Goal: Task Accomplishment & Management: Manage account settings

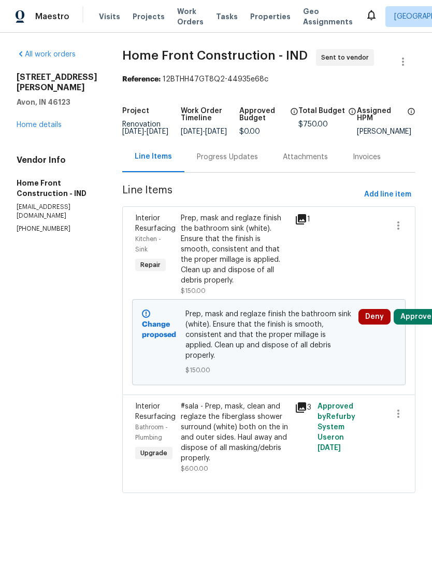
click at [36, 121] on link "Home details" at bounding box center [39, 124] width 45 height 7
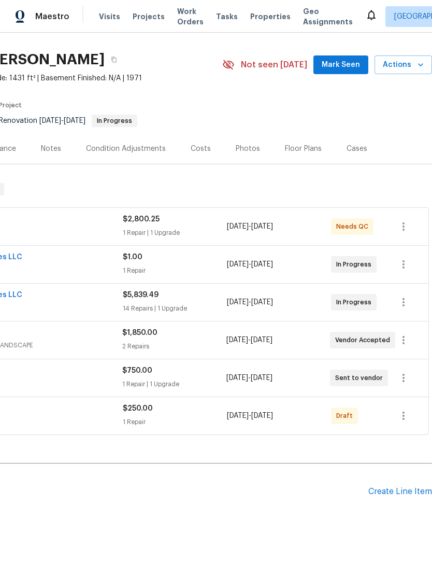
scroll to position [24, 153]
click at [403, 419] on icon "button" at bounding box center [404, 415] width 2 height 8
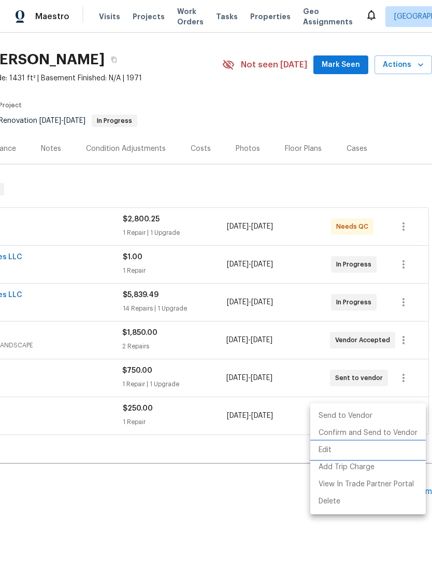
click at [343, 452] on li "Edit" at bounding box center [368, 449] width 116 height 17
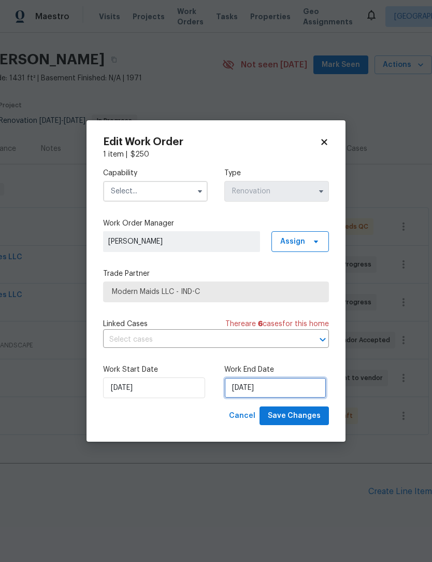
click at [285, 386] on input "9/22/2025" at bounding box center [275, 387] width 102 height 21
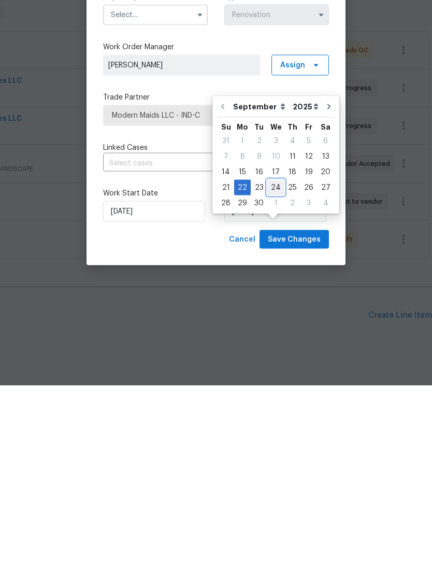
click at [276, 356] on div "24" at bounding box center [275, 363] width 17 height 15
type input "9/24/2025"
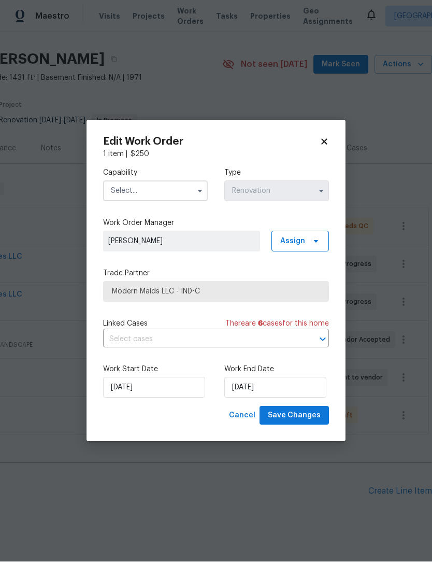
click at [174, 184] on input "text" at bounding box center [155, 191] width 105 height 21
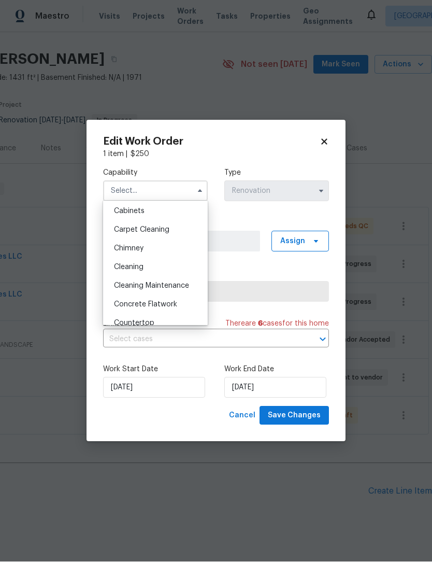
scroll to position [96, 0]
click at [165, 269] on div "Cleaning" at bounding box center [155, 266] width 99 height 19
type input "Cleaning"
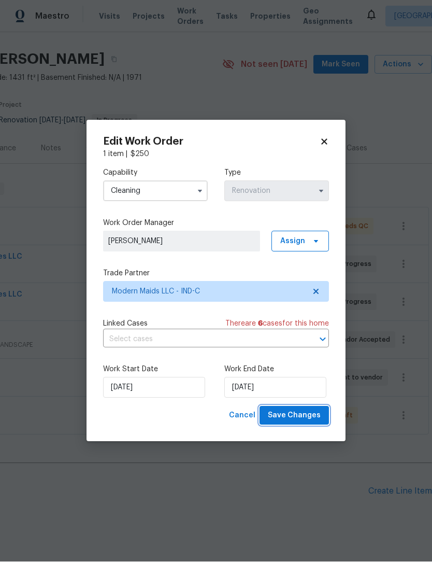
click at [311, 414] on span "Save Changes" at bounding box center [294, 415] width 53 height 13
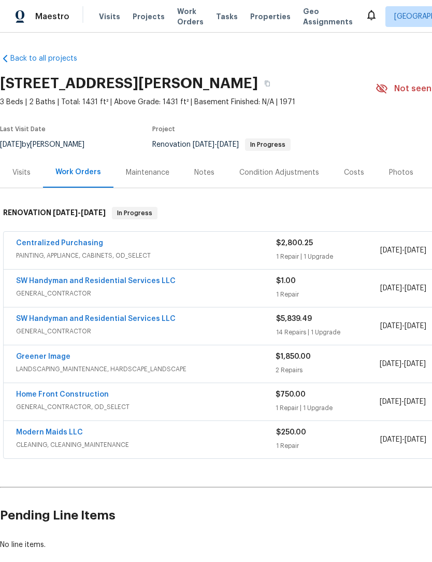
scroll to position [0, 0]
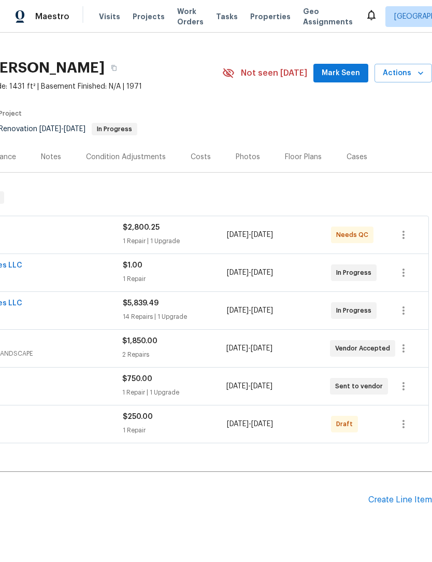
scroll to position [16, 153]
click at [205, 154] on div "Costs" at bounding box center [201, 157] width 20 height 10
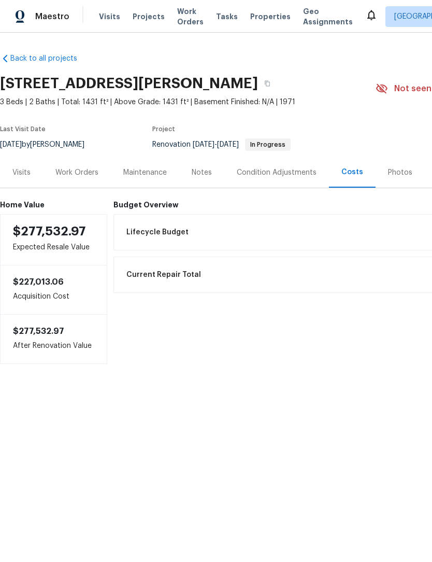
click at [87, 171] on div "Work Orders" at bounding box center [76, 172] width 43 height 10
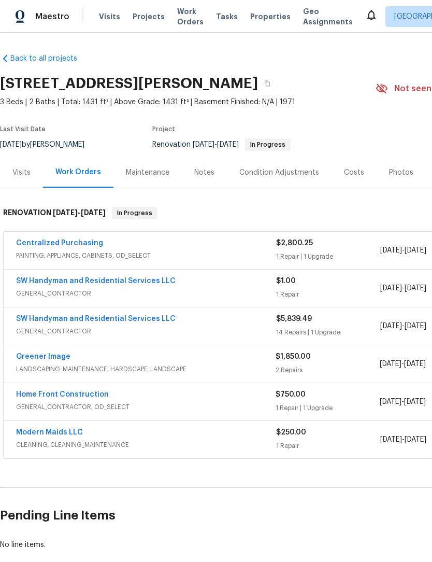
click at [203, 175] on div "Notes" at bounding box center [204, 172] width 20 height 10
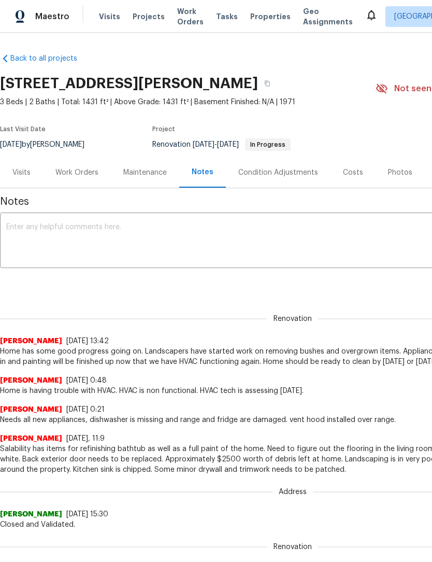
click at [183, 231] on textarea at bounding box center [292, 241] width 573 height 36
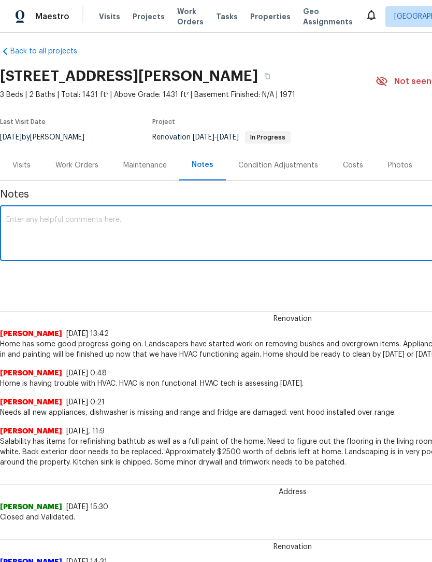
scroll to position [7, 0]
type textarea "GC work to be completed on Monday. Tub and sink refinish on Tuesday. Cleaning o…"
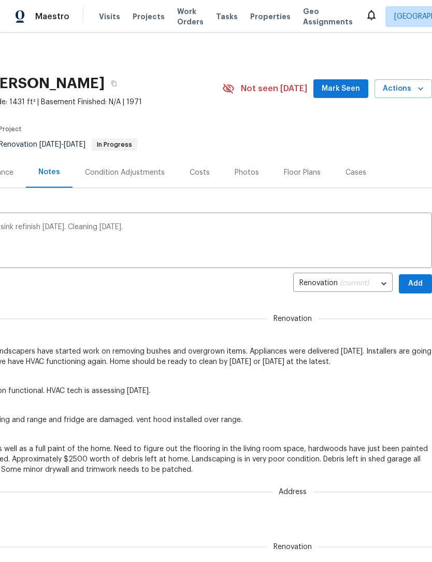
scroll to position [0, 153]
click at [418, 284] on span "Add" at bounding box center [415, 283] width 17 height 13
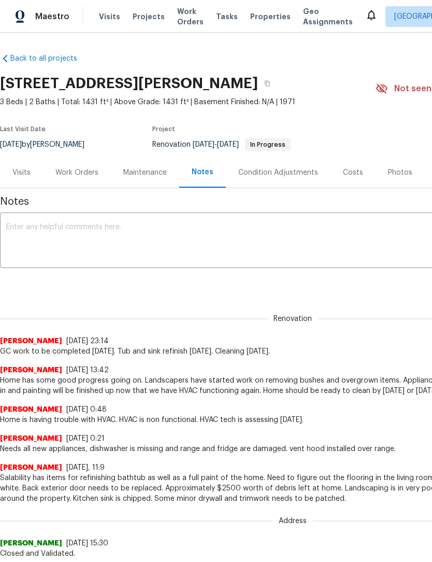
scroll to position [0, 0]
click at [181, 16] on span "Work Orders" at bounding box center [190, 16] width 26 height 21
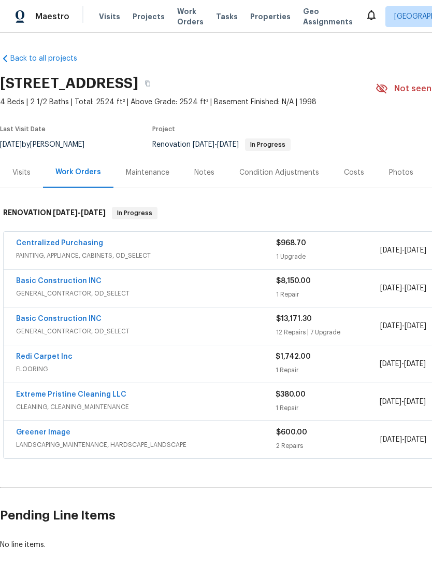
click at [205, 168] on div "Notes" at bounding box center [204, 172] width 20 height 10
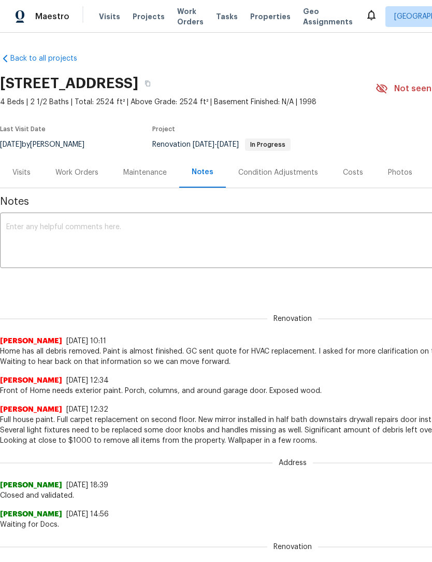
click at [27, 237] on textarea at bounding box center [292, 241] width 573 height 36
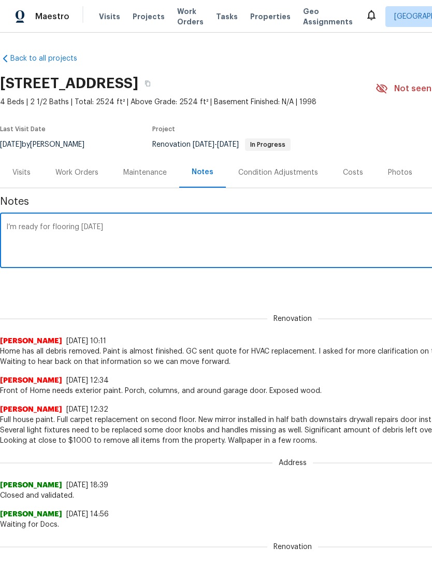
click at [15, 231] on textarea "I’m ready for flooring on Monday" at bounding box center [292, 241] width 573 height 36
click at [167, 228] on textarea "Home ready for flooring on Monday" at bounding box center [292, 241] width 573 height 36
type textarea "Home ready for flooring on Monday 9/22. Should be ready to clean by Tuesday 9/2…"
click at [356, 291] on div "Renovation (current) 4abe53d8-f409-4bec-9e40-3ec66d516a1d ​ Add" at bounding box center [292, 283] width 585 height 19
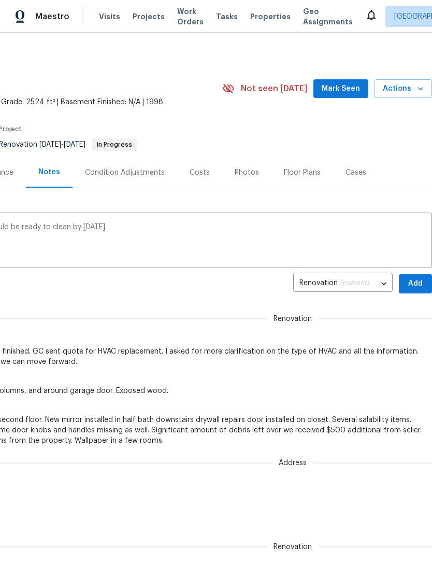
scroll to position [0, 153]
click at [418, 277] on button "Add" at bounding box center [415, 283] width 33 height 19
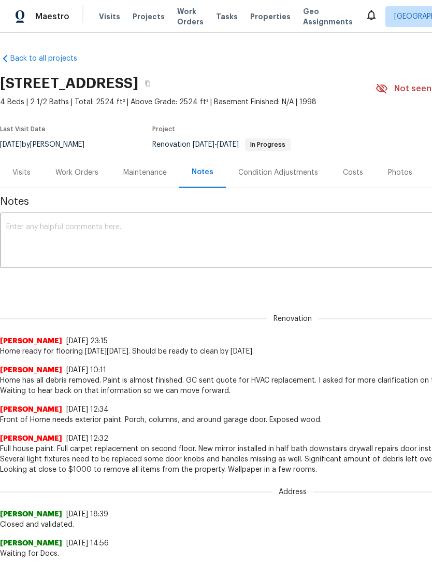
scroll to position [0, 0]
click at [81, 177] on div "Work Orders" at bounding box center [76, 172] width 43 height 10
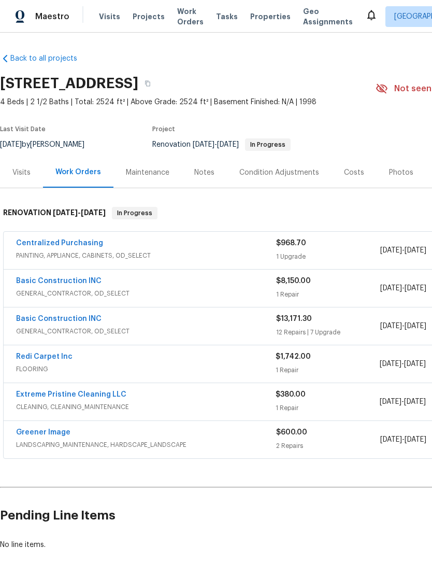
click at [56, 359] on link "Redi Carpet Inc" at bounding box center [44, 356] width 56 height 7
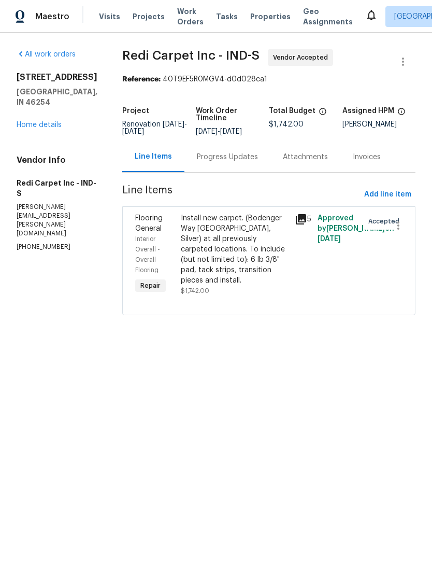
click at [228, 156] on div "Progress Updates" at bounding box center [227, 157] width 61 height 10
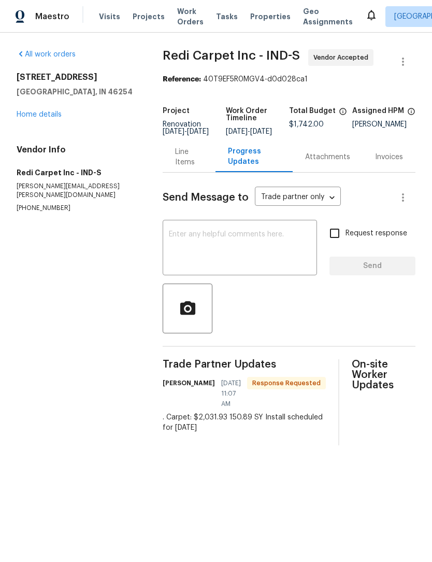
click at [182, 164] on div "Line Items" at bounding box center [189, 157] width 28 height 21
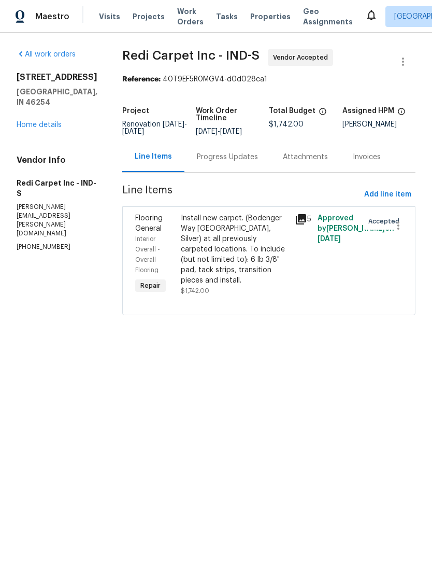
click at [238, 158] on div "Progress Updates" at bounding box center [227, 157] width 61 height 10
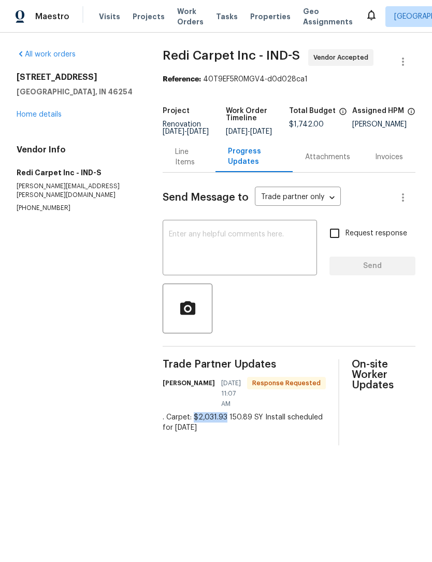
copy div "$2,031.93"
click at [182, 165] on div "Line Items" at bounding box center [189, 157] width 28 height 21
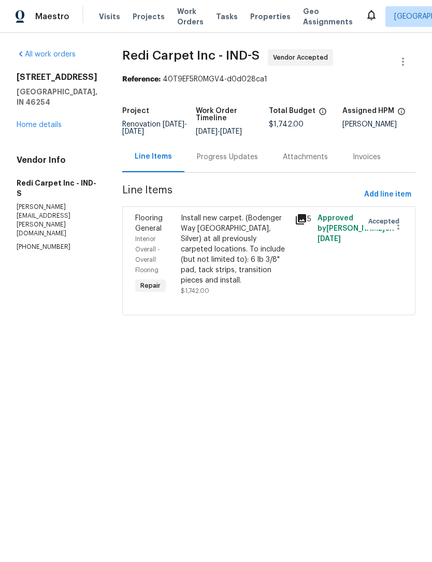
click at [242, 255] on div "Install new carpet. (Bodenger Way 945 Winter Ash, Silver) at all previously car…" at bounding box center [235, 249] width 108 height 73
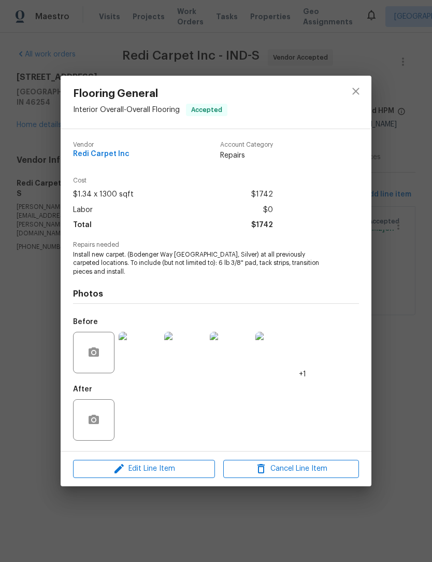
click at [172, 471] on span "Edit Line Item" at bounding box center [144, 468] width 136 height 13
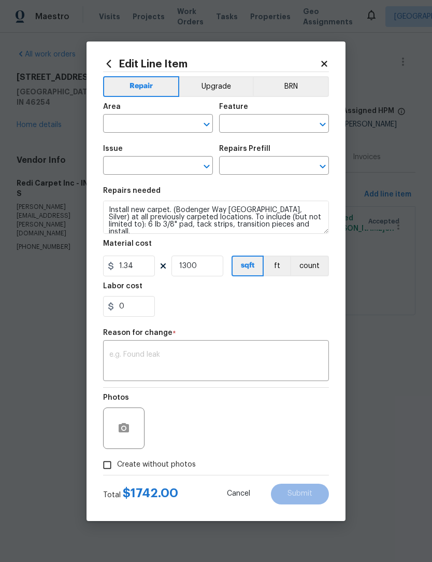
type input "Interior Overall"
type input "Overall Flooring"
type input "Flooring General"
type input "Carpet LVL 1 - Bodenger Way (Silver) $1.34"
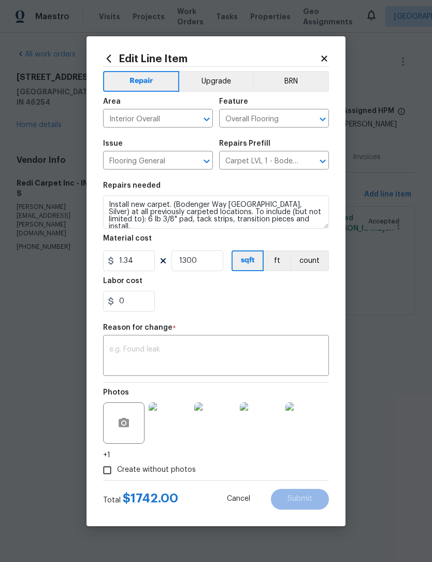
click at [206, 355] on textarea at bounding box center [215, 357] width 213 height 22
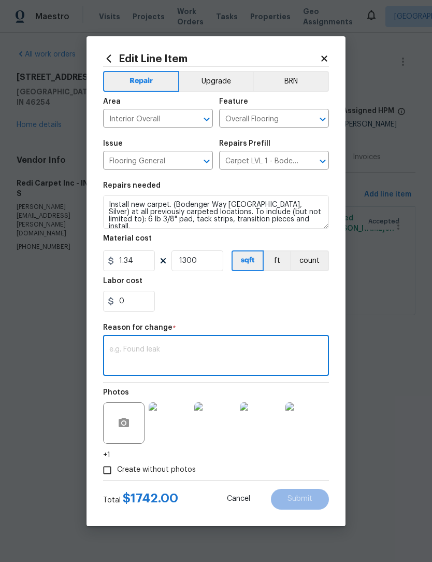
click at [153, 348] on textarea at bounding box center [215, 357] width 213 height 22
paste textarea "$2,031.93"
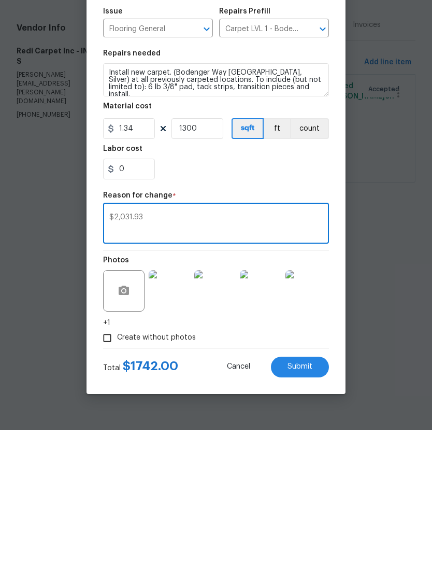
type textarea "$2,031.93"
click at [210, 250] on input "1300" at bounding box center [197, 260] width 52 height 21
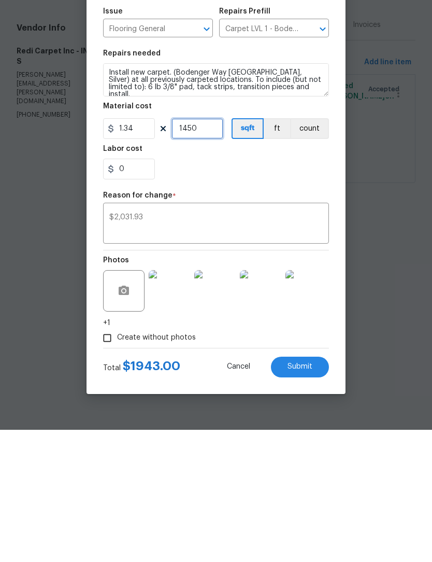
type input "1450"
click at [145, 250] on input "1.34" at bounding box center [129, 260] width 52 height 21
click at [148, 250] on input "1.34" at bounding box center [129, 260] width 52 height 21
type input "1.45"
click at [259, 291] on div "0" at bounding box center [216, 301] width 226 height 21
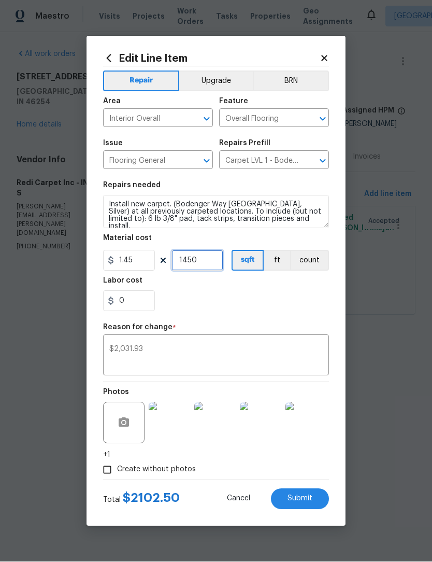
click at [212, 257] on input "1450" at bounding box center [197, 260] width 52 height 21
click at [268, 300] on div "0" at bounding box center [216, 301] width 226 height 21
click at [153, 306] on input "0" at bounding box center [129, 301] width 52 height 21
click at [275, 305] on div "0" at bounding box center [216, 301] width 226 height 21
click at [214, 265] on input "1400" at bounding box center [197, 260] width 52 height 21
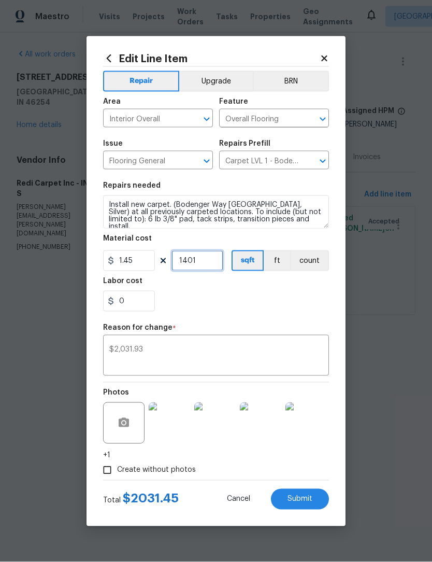
type input "1401"
click at [257, 302] on div "0" at bounding box center [216, 301] width 226 height 21
click at [212, 354] on textarea "$2,031.93" at bounding box center [215, 357] width 213 height 22
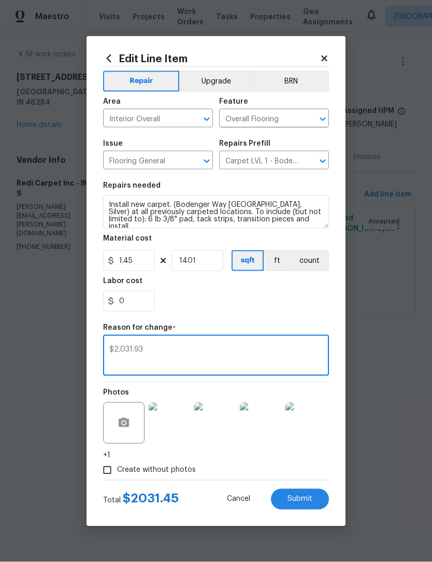
click at [220, 310] on div "0" at bounding box center [216, 301] width 226 height 21
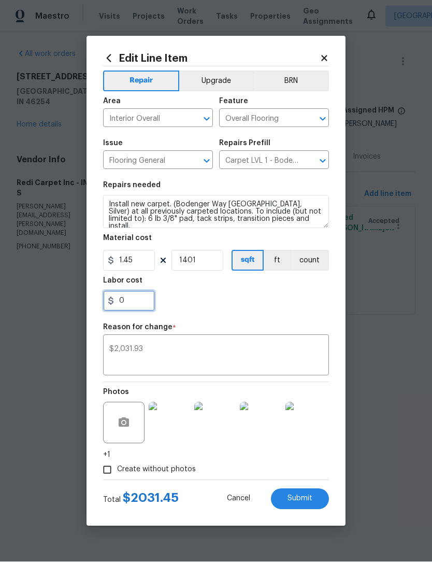
click at [140, 299] on input "0" at bounding box center [129, 301] width 52 height 21
type input "0.48"
click at [197, 346] on textarea "$2,031.93" at bounding box center [215, 357] width 213 height 22
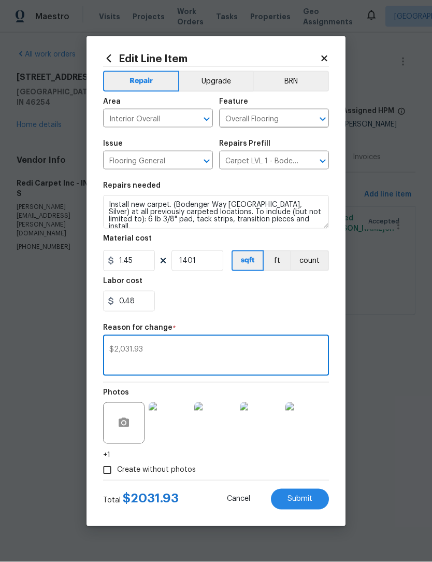
click at [195, 344] on div "$2,031.93 x ​" at bounding box center [216, 356] width 226 height 38
type textarea "$"
click at [249, 352] on textarea "." at bounding box center [215, 357] width 213 height 22
type textarea "."
click at [252, 305] on div "0.48" at bounding box center [216, 301] width 226 height 21
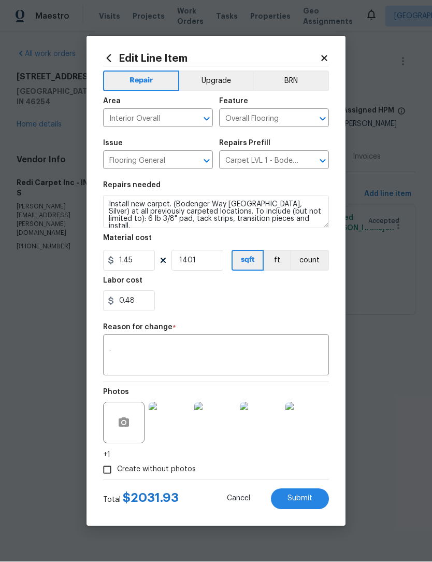
click at [270, 302] on div "0.48" at bounding box center [216, 301] width 226 height 21
click at [308, 496] on span "Submit" at bounding box center [300, 499] width 25 height 8
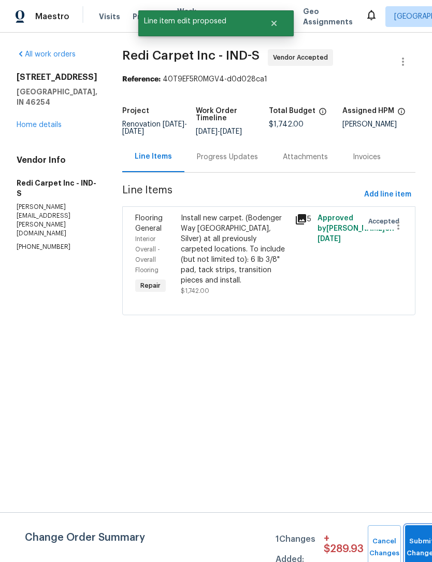
click at [418, 540] on button "Submit Changes" at bounding box center [421, 547] width 33 height 45
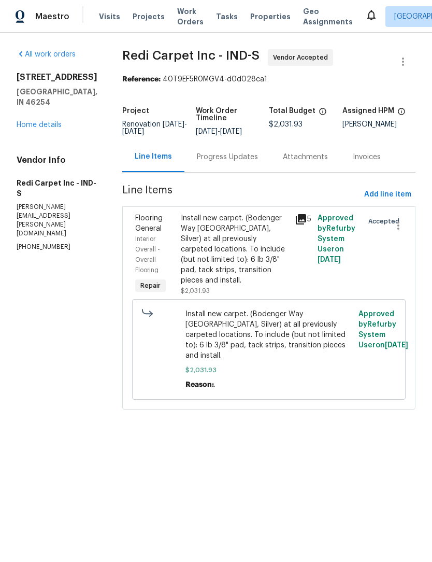
click at [236, 159] on div "Progress Updates" at bounding box center [227, 157] width 61 height 10
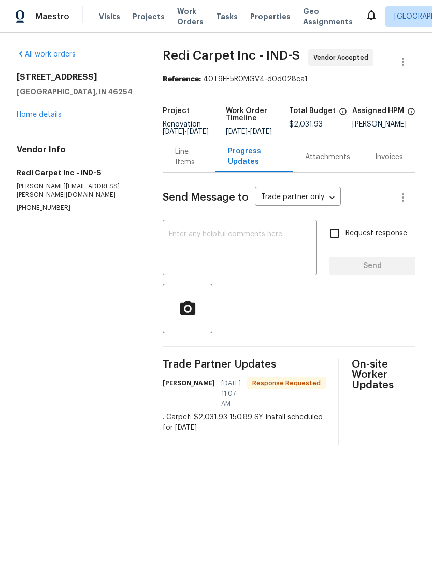
click at [231, 246] on textarea at bounding box center [240, 249] width 142 height 36
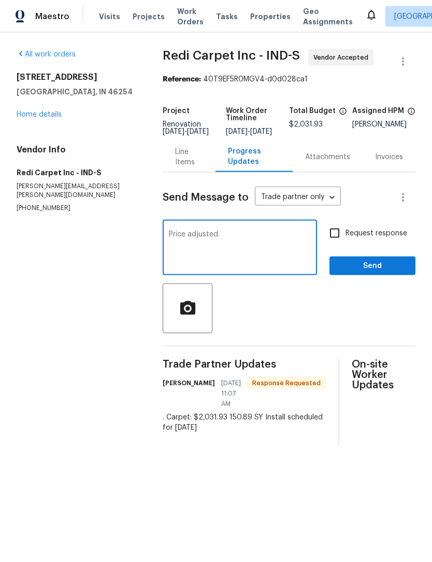
type textarea "Price adjusted."
click at [376, 272] on span "Send" at bounding box center [372, 266] width 69 height 13
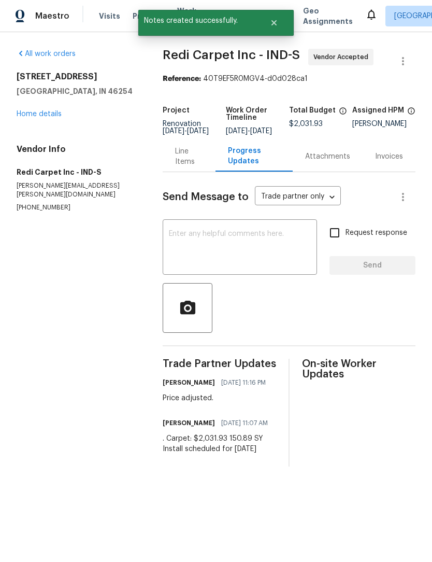
click at [186, 165] on div "Line Items" at bounding box center [189, 157] width 28 height 21
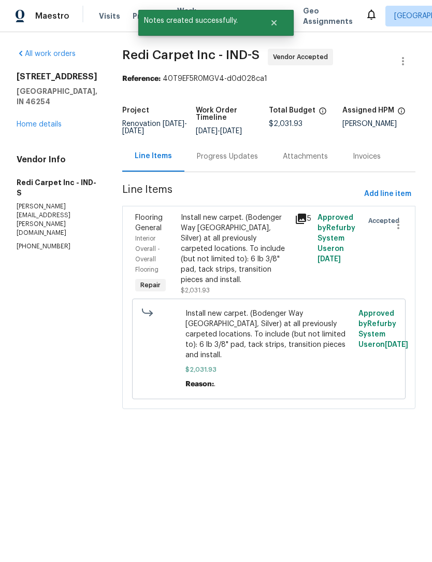
click at [31, 106] on div "4905 Flame Way Indianapolis, IN 46254 Home details" at bounding box center [57, 101] width 81 height 58
click at [29, 121] on link "Home details" at bounding box center [39, 124] width 45 height 7
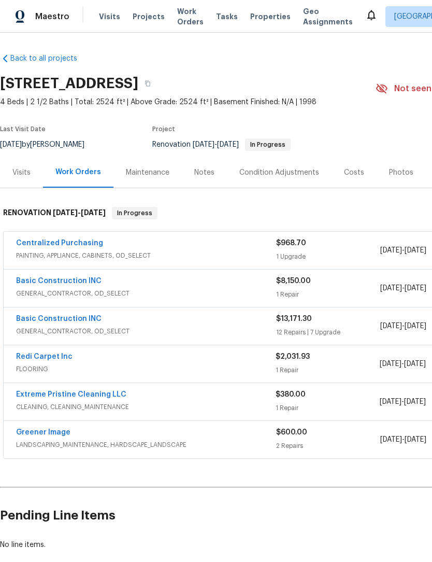
click at [351, 173] on div "Costs" at bounding box center [354, 172] width 20 height 10
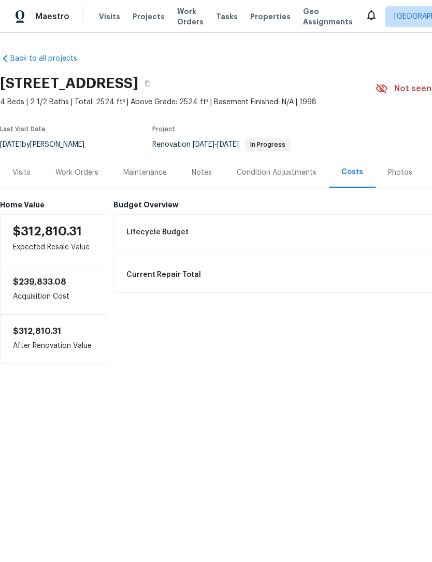
click at [64, 171] on div "Work Orders" at bounding box center [76, 172] width 43 height 10
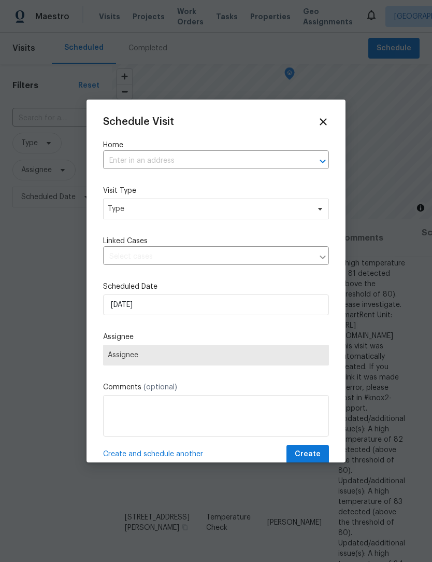
click at [186, 161] on input "text" at bounding box center [201, 161] width 197 height 16
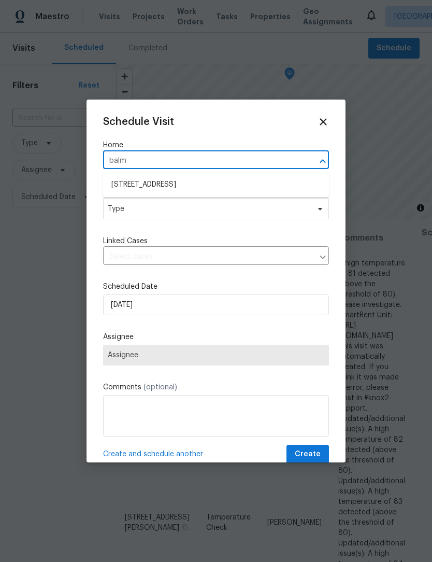
type input "balmo"
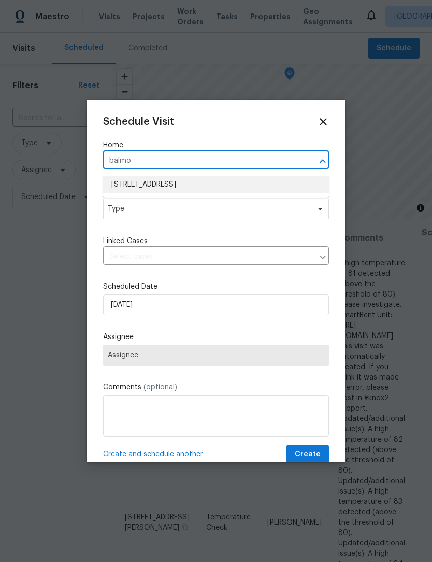
click at [195, 186] on li "8358 Balmoral Ln, Avon, IN 46123" at bounding box center [216, 184] width 226 height 17
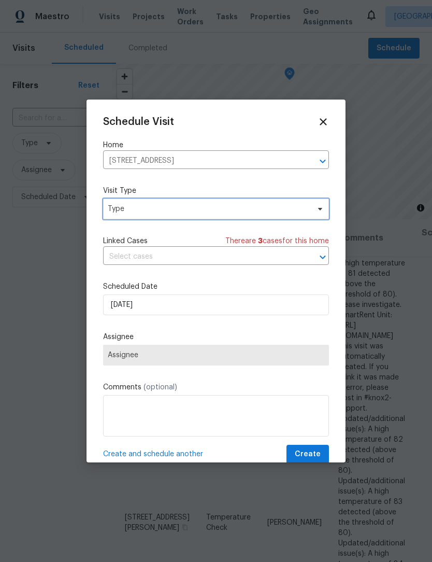
click at [195, 211] on span "Type" at bounding box center [209, 209] width 202 height 10
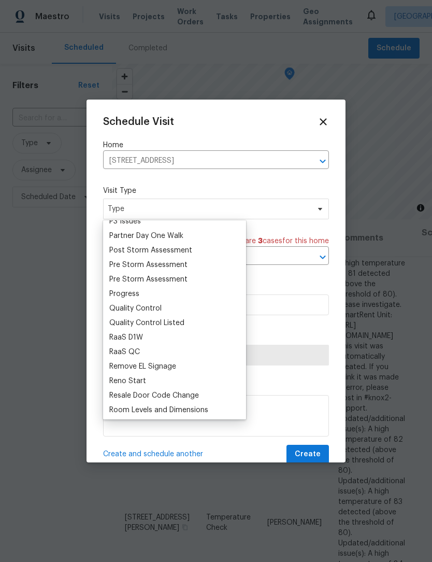
scroll to position [631, 0]
click at [134, 290] on div "Progress" at bounding box center [124, 295] width 30 height 10
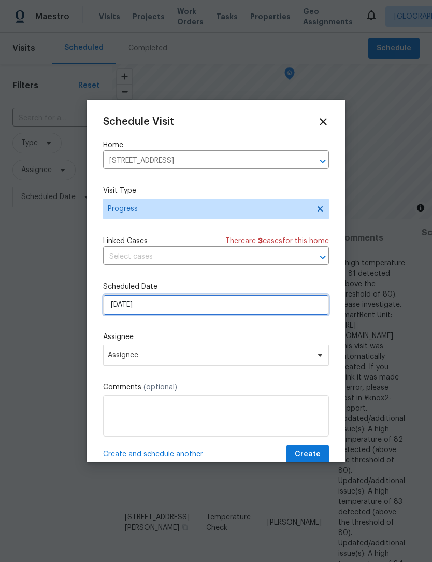
click at [178, 309] on input "[DATE]" at bounding box center [216, 304] width 226 height 21
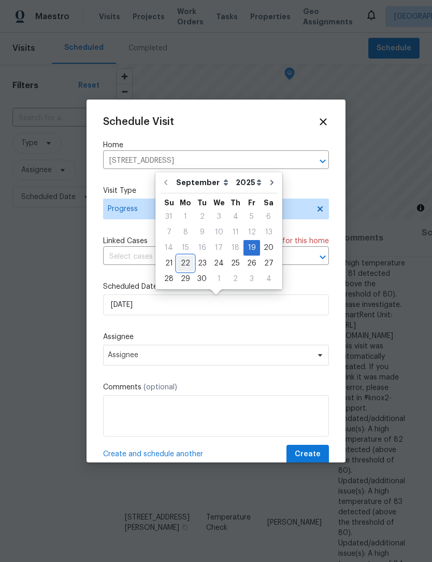
click at [187, 261] on div "22" at bounding box center [185, 263] width 17 height 15
type input "9/22/2025"
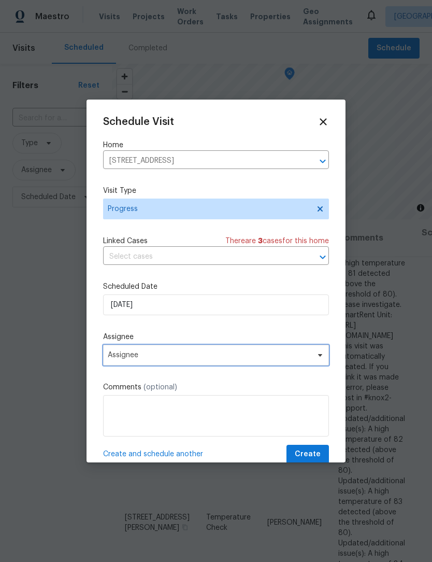
click at [181, 359] on span "Assignee" at bounding box center [209, 355] width 203 height 8
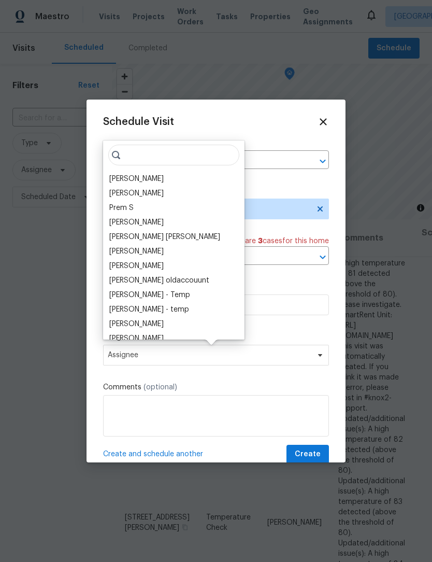
click at [149, 174] on div "[PERSON_NAME]" at bounding box center [136, 179] width 54 height 10
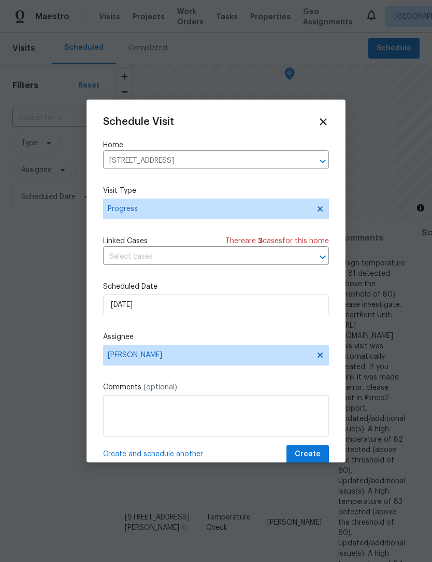
click at [187, 459] on span "Create and schedule another" at bounding box center [153, 454] width 100 height 10
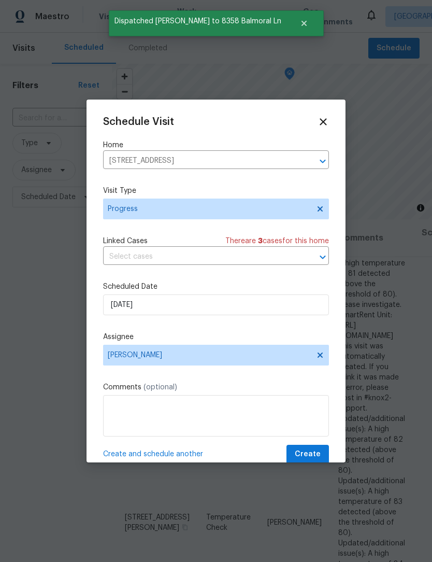
click at [312, 160] on icon "Clear" at bounding box center [309, 161] width 10 height 10
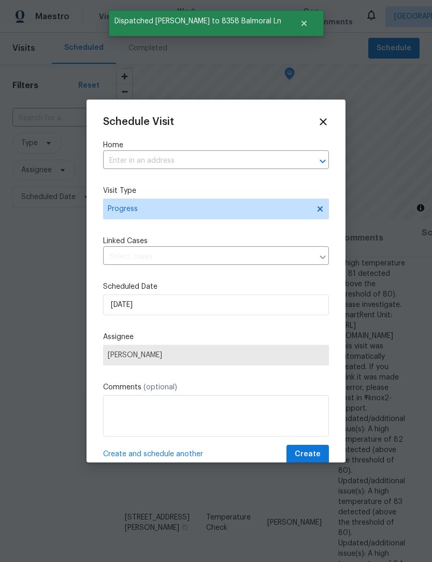
click at [222, 169] on input "text" at bounding box center [201, 161] width 197 height 16
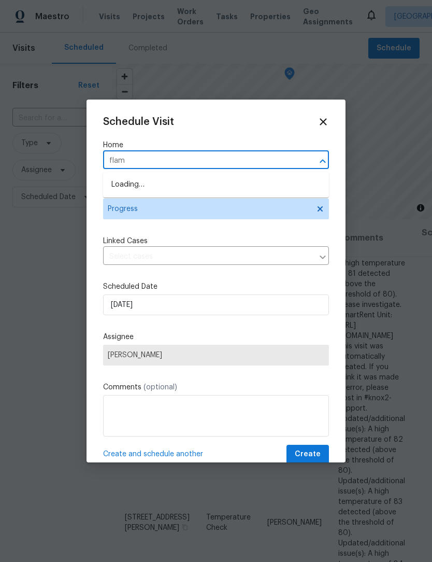
type input "flame"
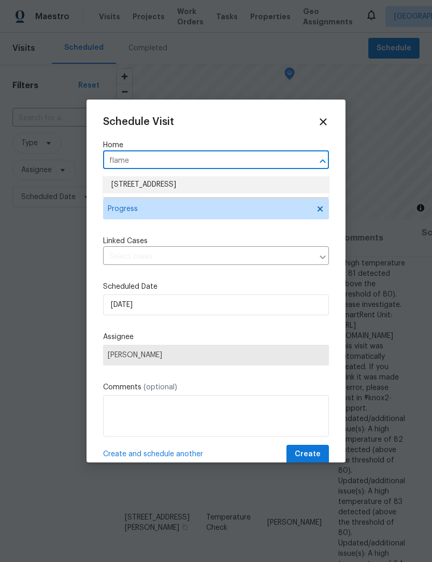
click at [195, 182] on li "4905 Flame Way, Indianapolis, IN 46254" at bounding box center [216, 184] width 226 height 17
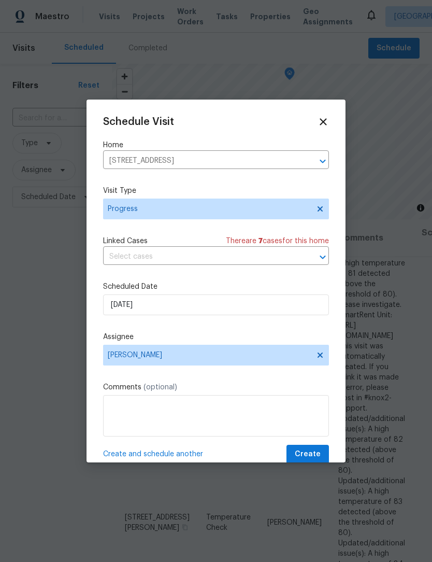
click at [173, 454] on span "Create and schedule another" at bounding box center [153, 454] width 100 height 10
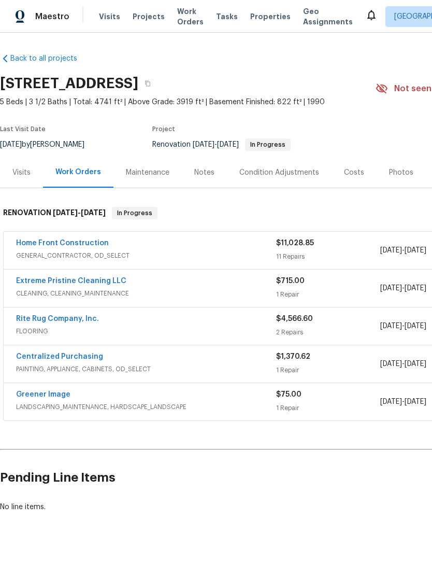
click at [91, 246] on link "Home Front Construction" at bounding box center [62, 242] width 93 height 7
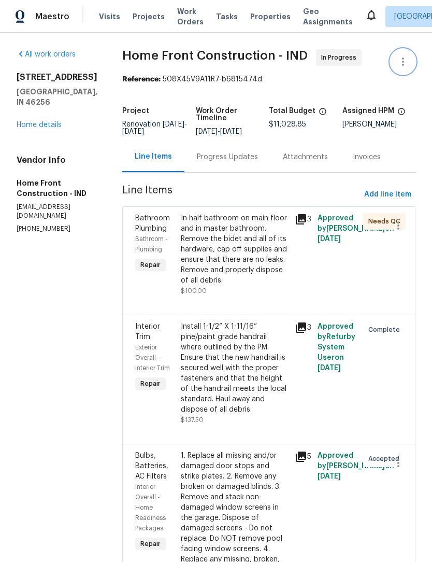
click at [408, 64] on icon "button" at bounding box center [403, 61] width 12 height 12
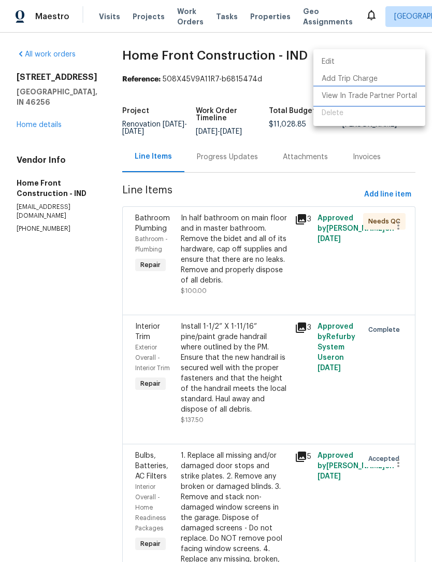
click at [348, 95] on li "View In Trade Partner Portal" at bounding box center [369, 96] width 112 height 17
click at [356, 98] on li "View In Trade Partner Portal" at bounding box center [369, 96] width 112 height 17
click at [91, 292] on div at bounding box center [216, 281] width 432 height 562
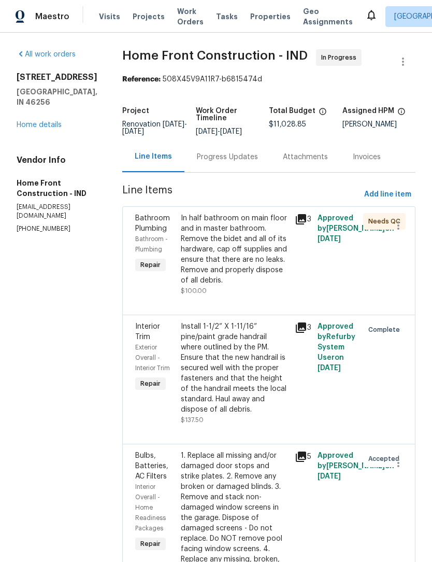
click at [249, 162] on div "Progress Updates" at bounding box center [227, 157] width 61 height 10
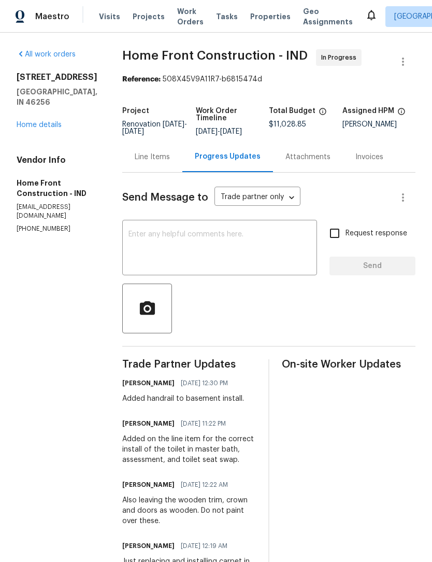
click at [258, 247] on textarea at bounding box center [219, 249] width 182 height 36
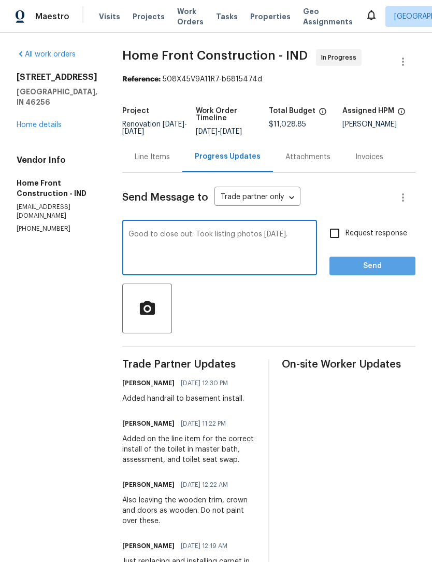
type textarea "Good to close out. Took listing photos [DATE]."
click at [383, 272] on span "Send" at bounding box center [372, 266] width 69 height 13
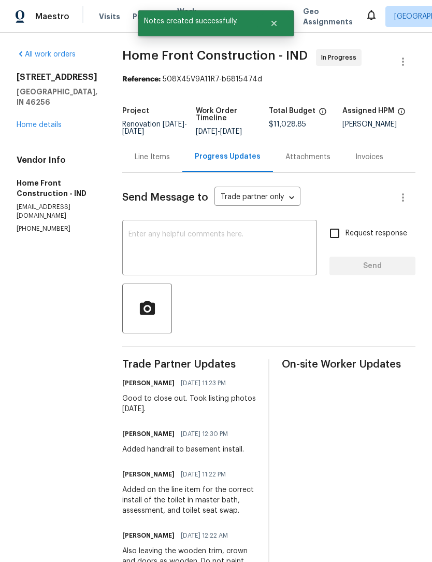
click at [25, 121] on link "Home details" at bounding box center [39, 124] width 45 height 7
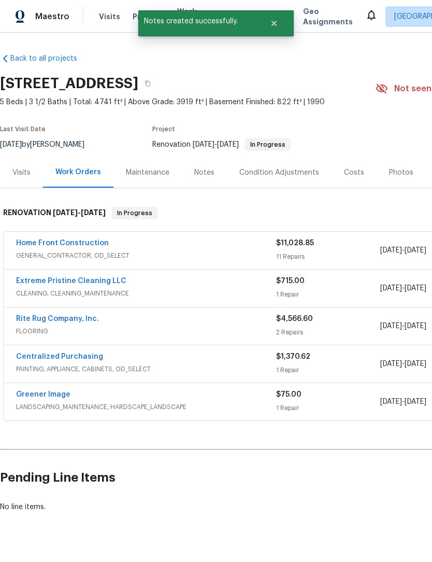
click at [397, 177] on div "Photos" at bounding box center [401, 172] width 24 height 10
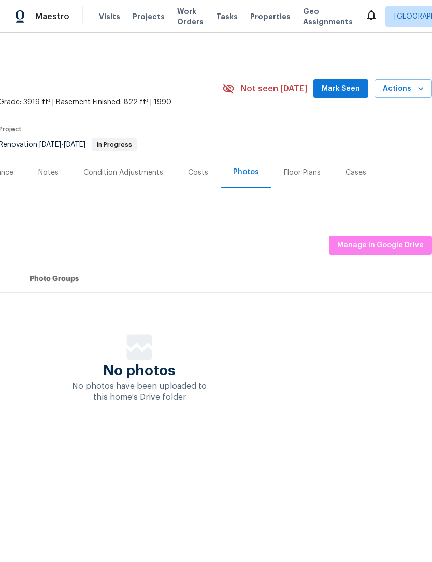
scroll to position [0, 153]
click at [390, 245] on span "Manage in Google Drive" at bounding box center [380, 245] width 87 height 13
click at [392, 241] on span "Manage in Google Drive" at bounding box center [380, 245] width 87 height 13
